Goal: Navigation & Orientation: Find specific page/section

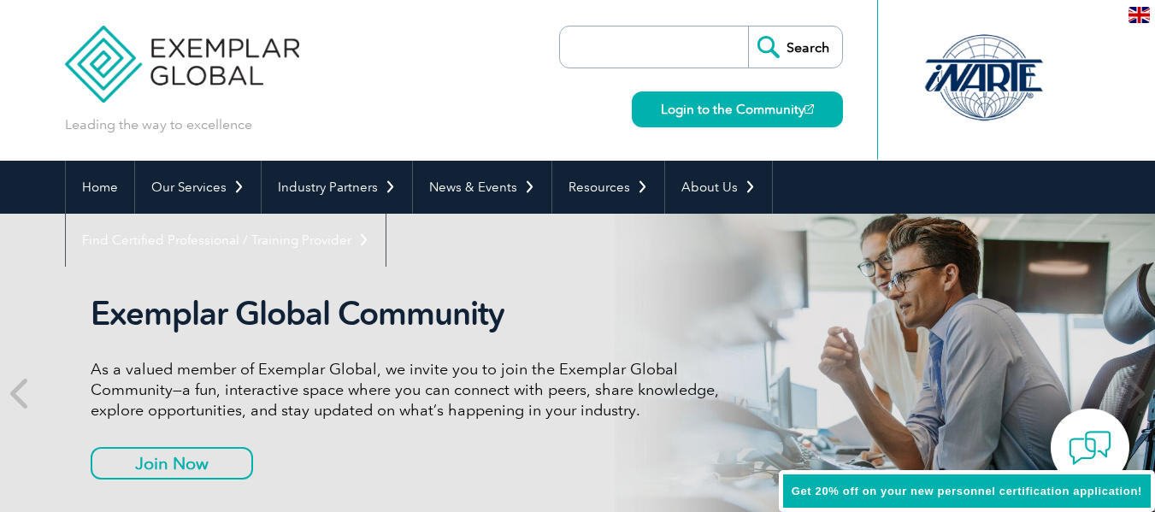
drag, startPoint x: 0, startPoint y: 0, endPoint x: 796, endPoint y: 44, distance: 797.0
click at [796, 44] on input "Search" at bounding box center [795, 46] width 94 height 41
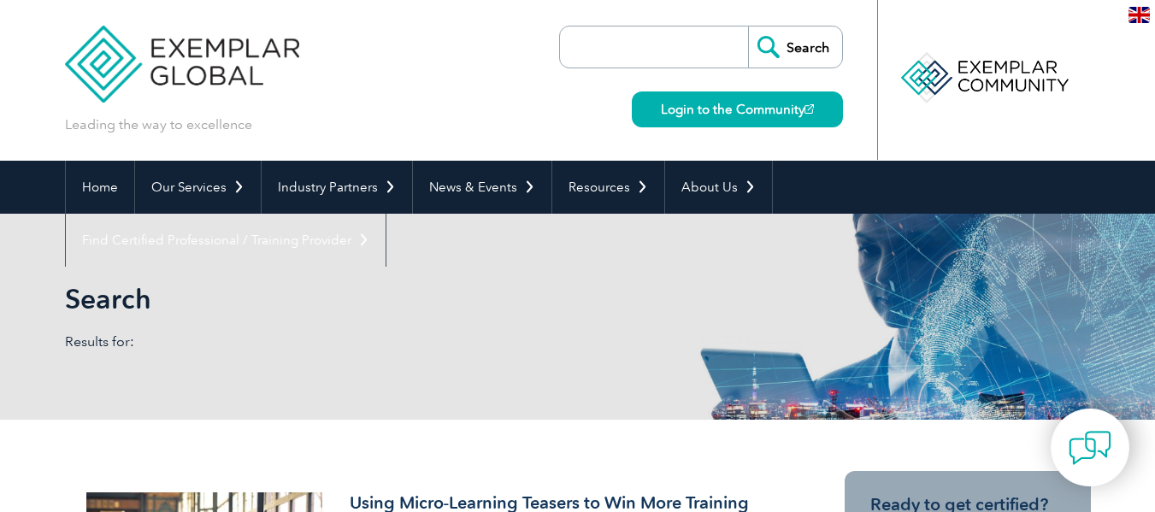
click at [154, 46] on img at bounding box center [182, 51] width 235 height 103
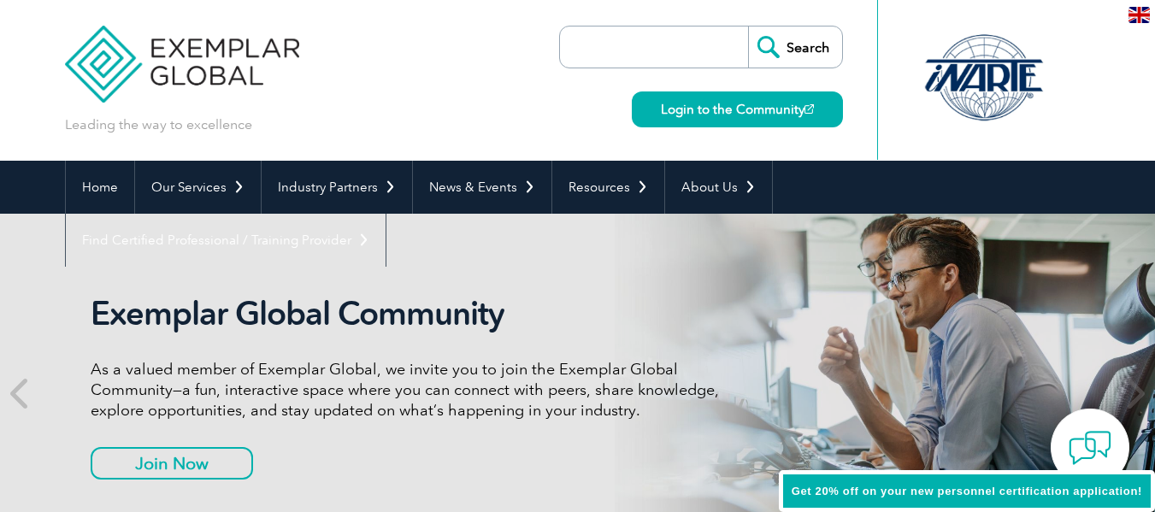
click at [43, 184] on div "Home Our Services Getting Certified Individual Certifications Engineers & Techn…" at bounding box center [577, 187] width 1155 height 53
click at [103, 183] on link "Home" at bounding box center [100, 187] width 68 height 53
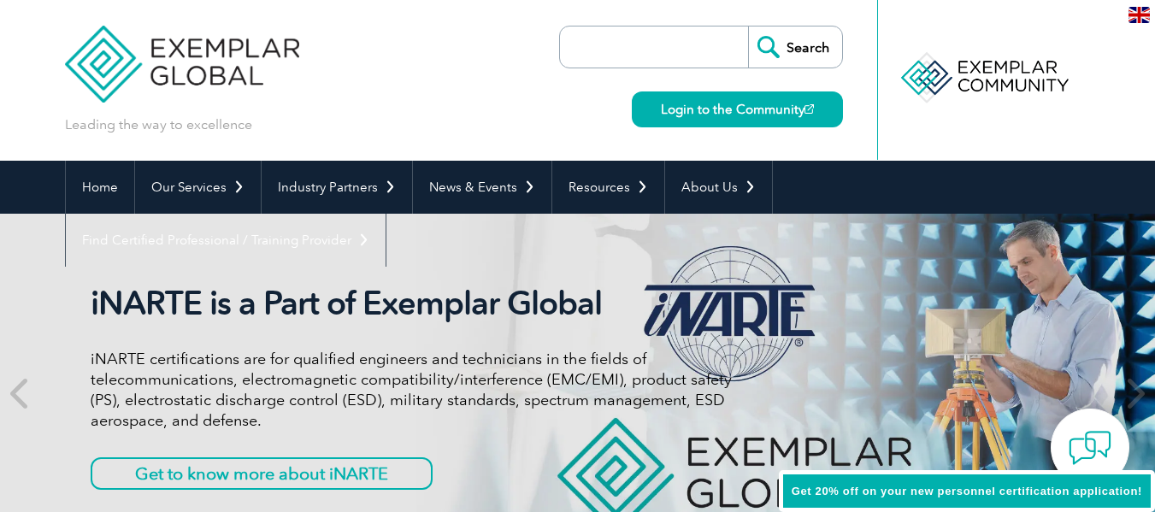
click at [189, 98] on img at bounding box center [182, 51] width 235 height 103
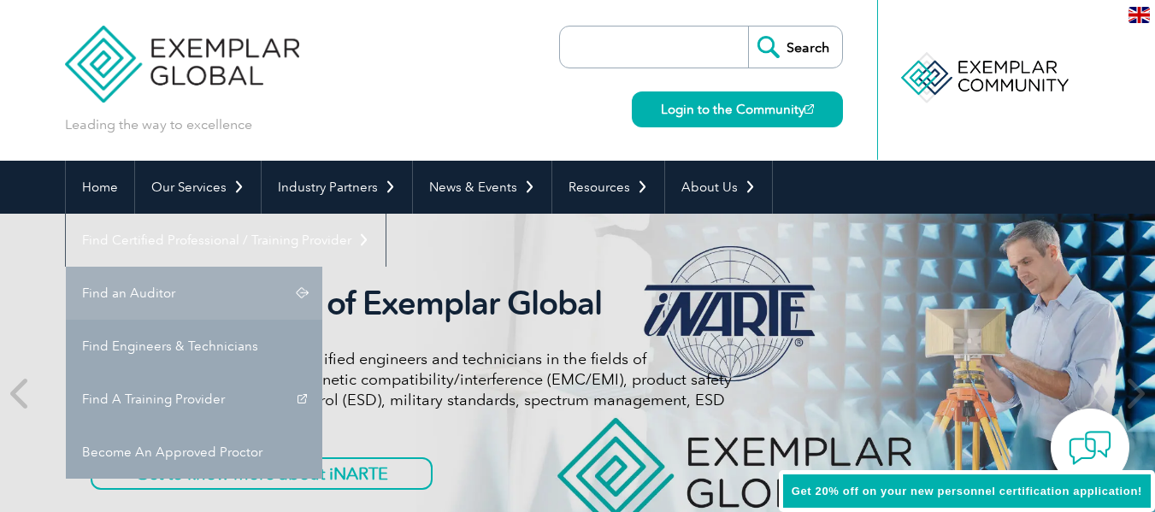
click at [322, 267] on link "Find an Auditor" at bounding box center [194, 293] width 256 height 53
